Goal: Transaction & Acquisition: Book appointment/travel/reservation

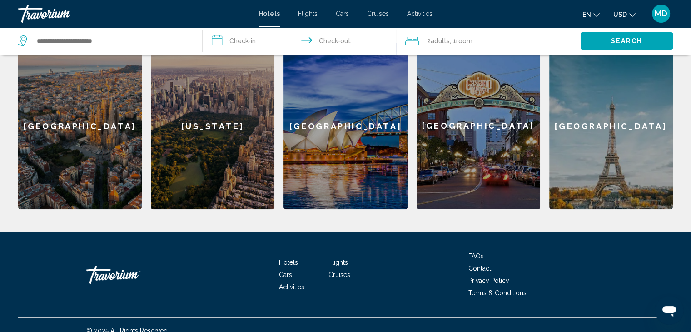
scroll to position [299, 0]
click at [340, 271] on span "Cruises" at bounding box center [340, 273] width 22 height 7
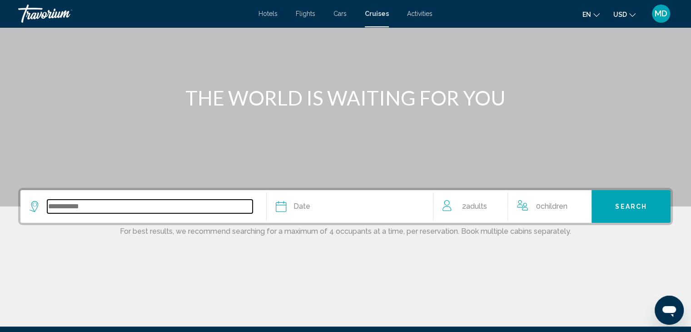
click at [235, 206] on input "Search widget" at bounding box center [149, 207] width 205 height 14
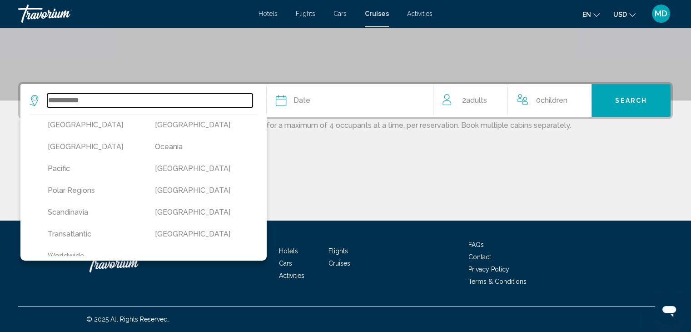
scroll to position [234, 0]
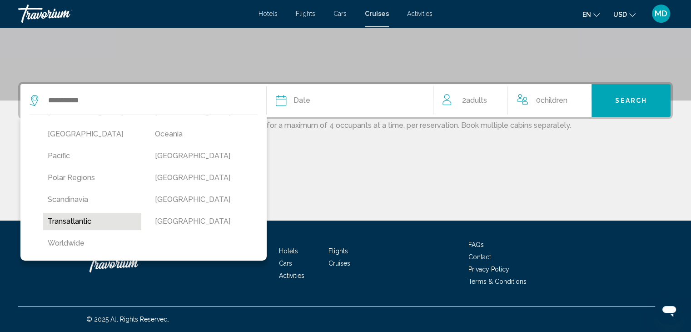
click at [57, 224] on button "Transatlantic" at bounding box center [92, 221] width 98 height 17
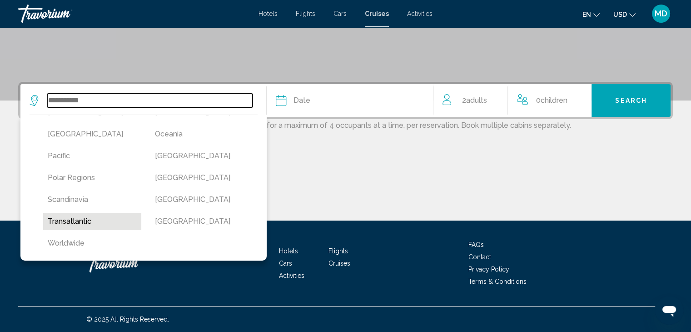
type input "**********"
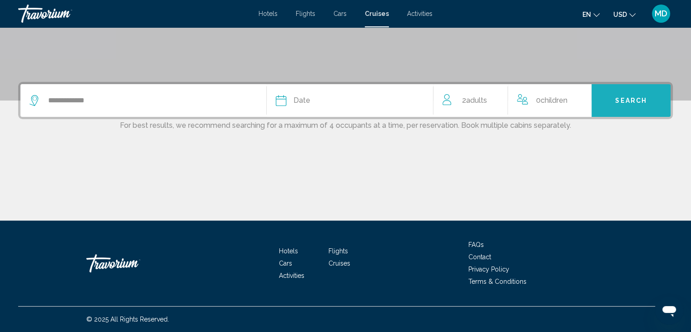
click at [617, 98] on span "Search" at bounding box center [632, 100] width 32 height 7
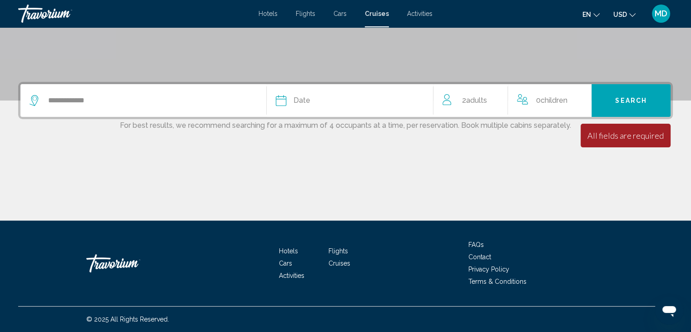
click at [351, 100] on div "Date" at bounding box center [350, 100] width 149 height 13
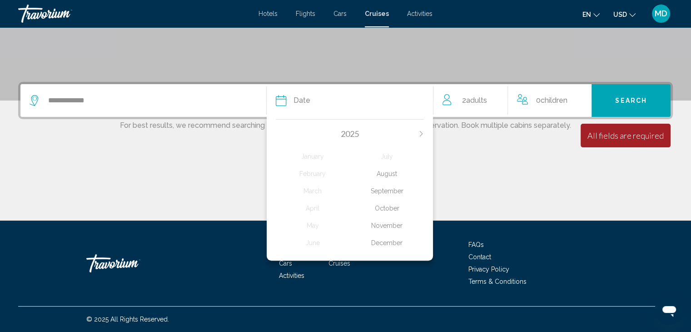
click at [383, 210] on div "October" at bounding box center [387, 208] width 74 height 16
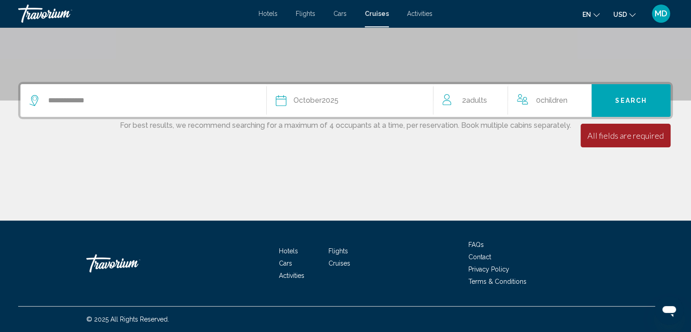
click at [634, 133] on div "All fields are required" at bounding box center [626, 135] width 76 height 10
click at [637, 113] on button "Search" at bounding box center [631, 100] width 79 height 33
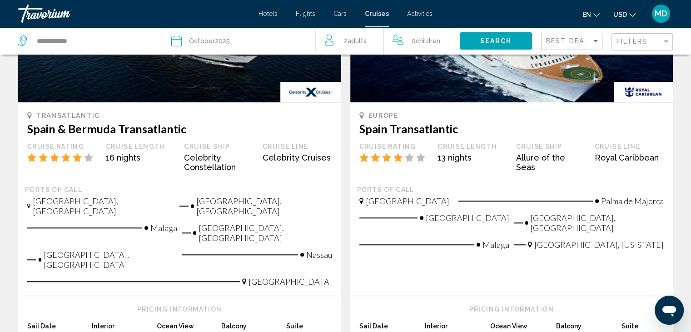
scroll to position [1040, 0]
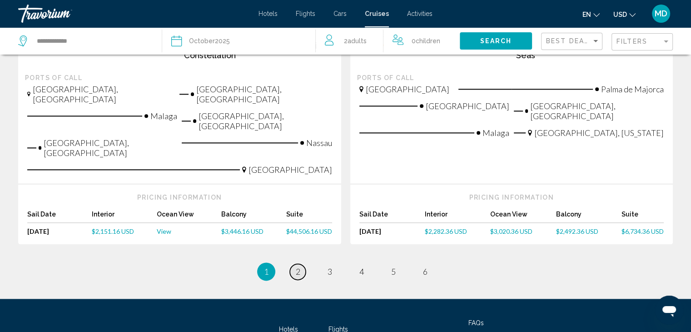
click at [296, 266] on span "2" at bounding box center [298, 271] width 5 height 10
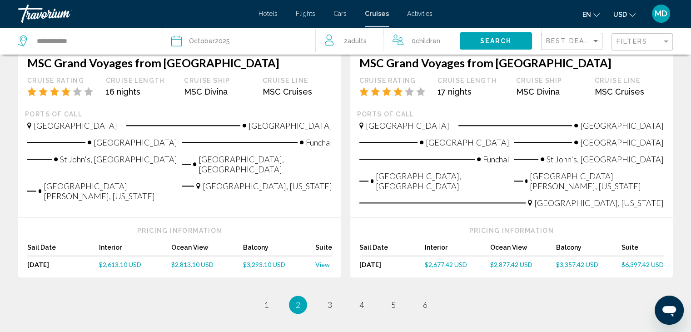
scroll to position [1072, 0]
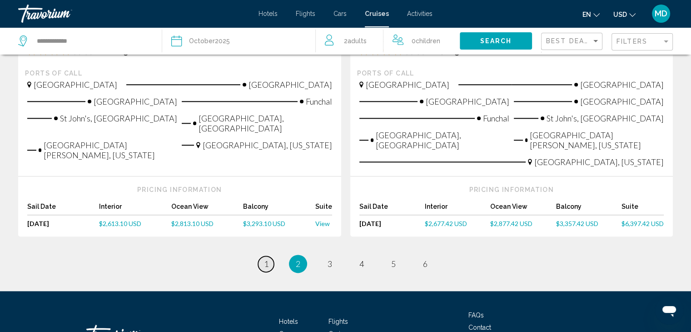
click at [268, 259] on span "1" at bounding box center [266, 264] width 5 height 10
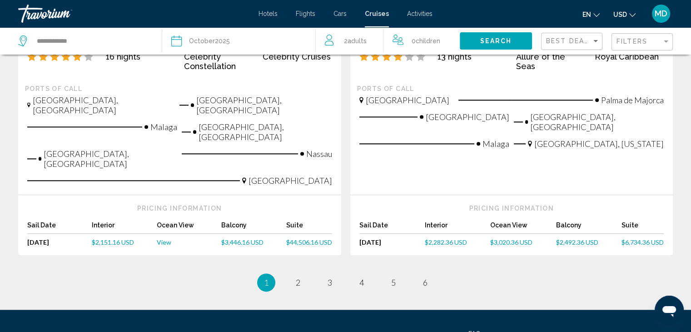
scroll to position [1040, 0]
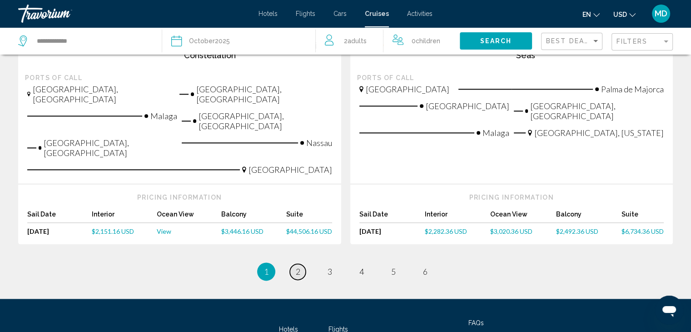
click at [298, 266] on span "2" at bounding box center [298, 271] width 5 height 10
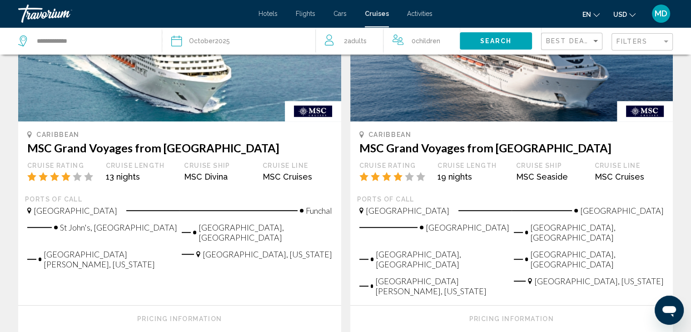
scroll to position [540, 0]
